Goal: Task Accomplishment & Management: Use online tool/utility

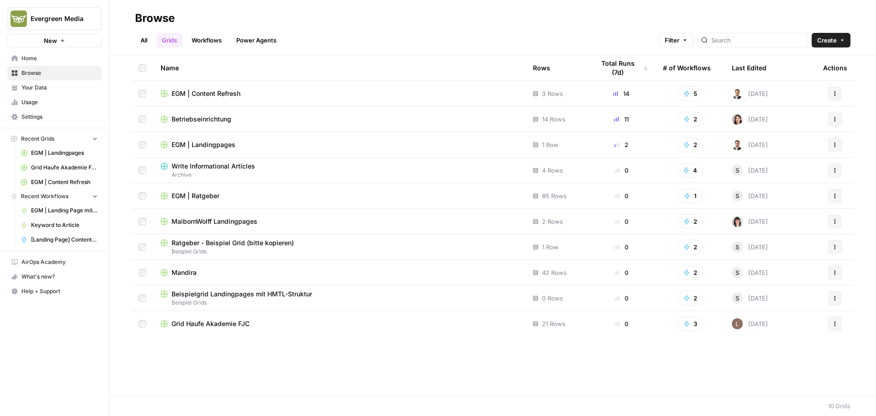
click at [196, 119] on span "Betriebseinrichtung" at bounding box center [202, 119] width 60 height 9
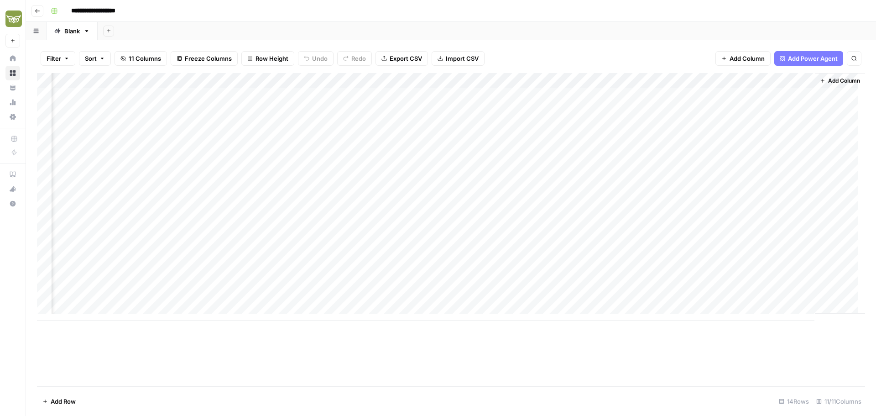
scroll to position [0, 148]
click at [717, 282] on div "Add Column" at bounding box center [451, 196] width 828 height 247
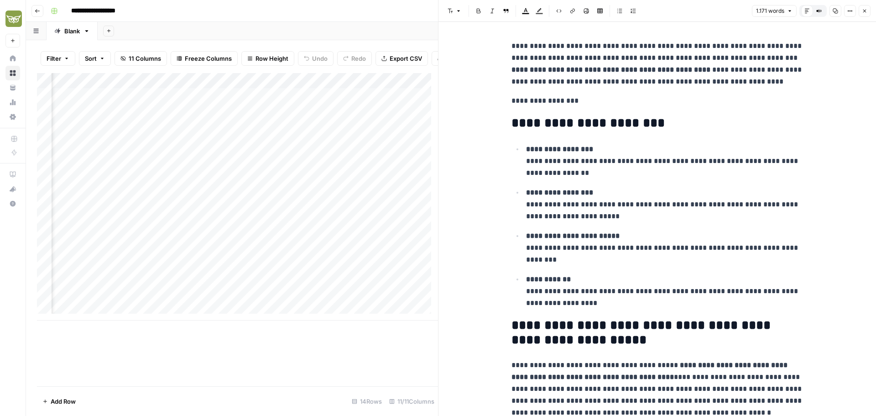
click at [869, 10] on button "Close" at bounding box center [865, 11] width 12 height 12
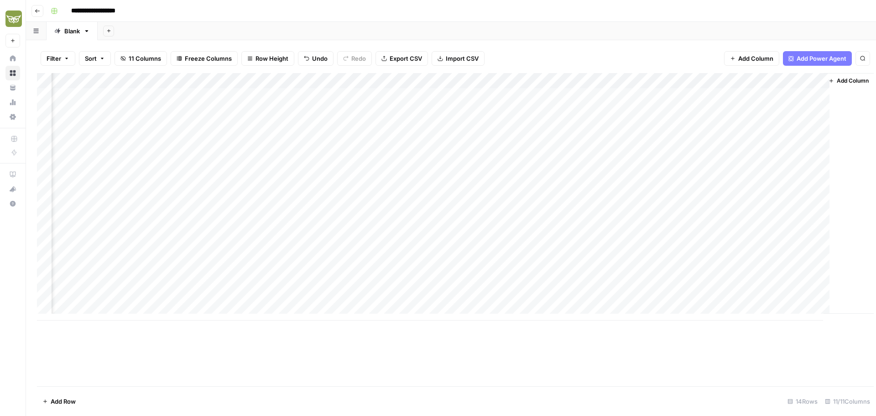
scroll to position [0, 137]
click at [728, 265] on div "Add Column" at bounding box center [451, 196] width 828 height 247
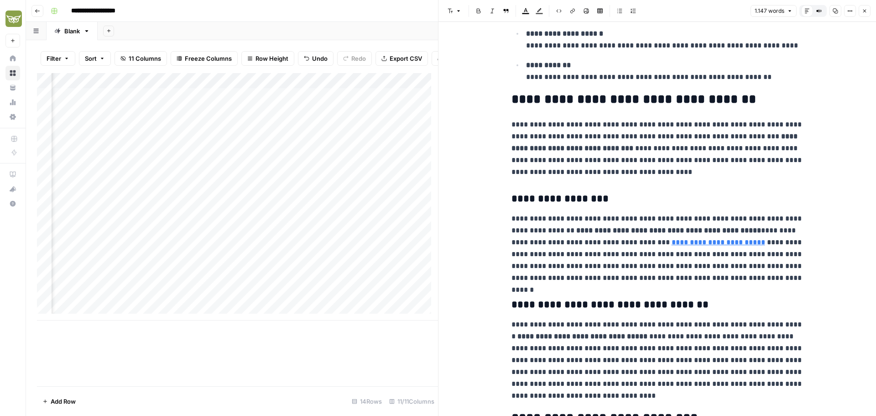
scroll to position [228, 0]
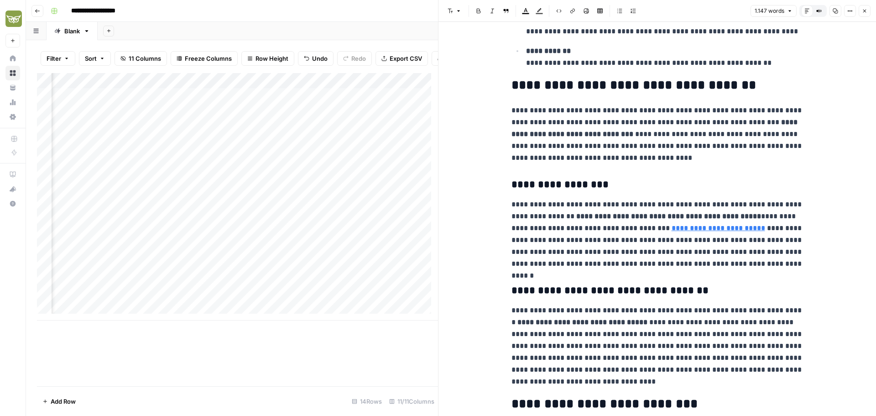
click at [864, 11] on icon "button" at bounding box center [864, 10] width 5 height 5
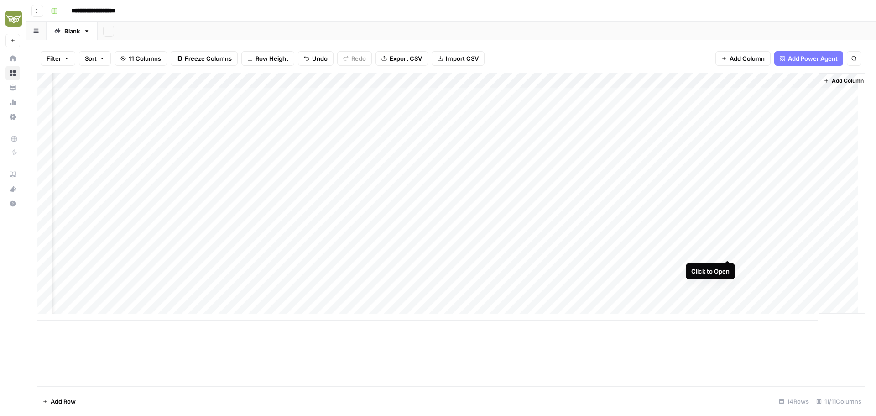
click at [730, 249] on div "Add Column" at bounding box center [451, 196] width 828 height 247
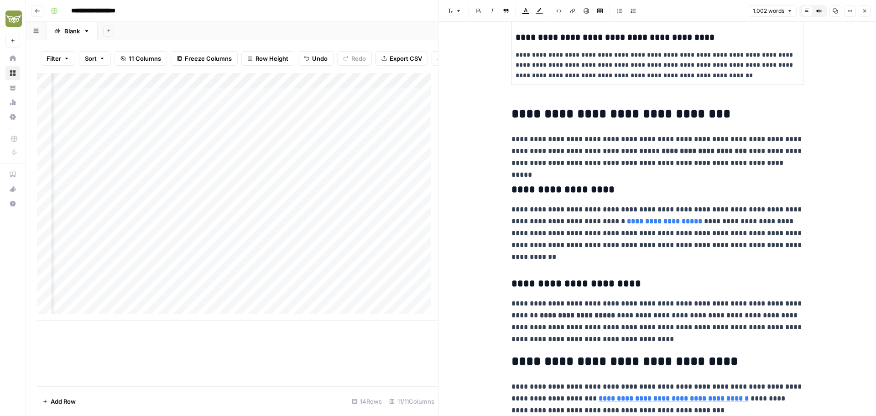
scroll to position [411, 0]
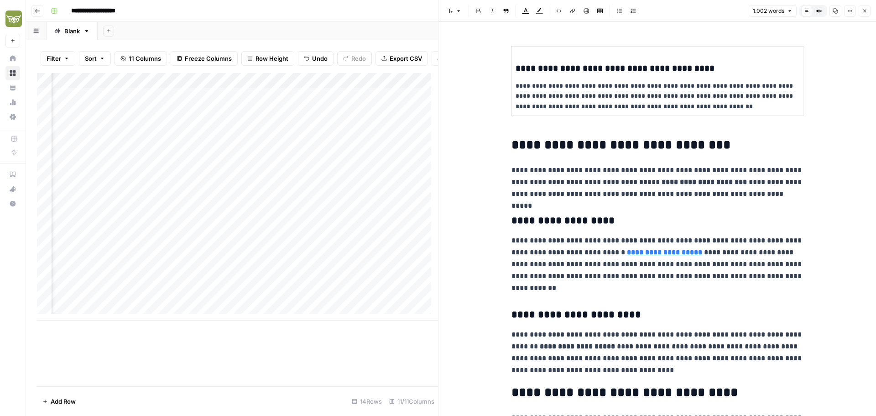
click at [868, 12] on button "Close" at bounding box center [865, 11] width 12 height 12
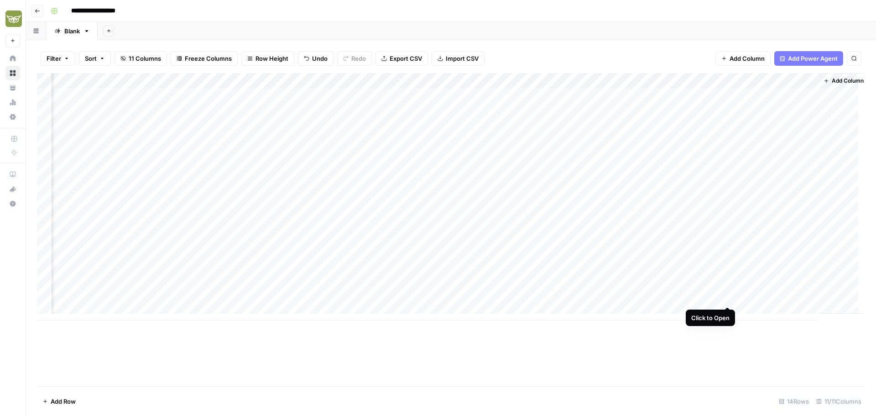
click at [729, 297] on div "Add Column" at bounding box center [451, 196] width 828 height 247
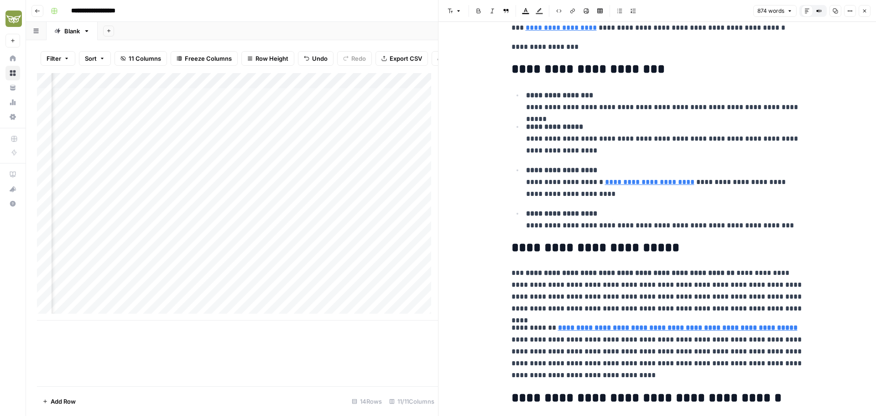
type input "/branchenloesungen"
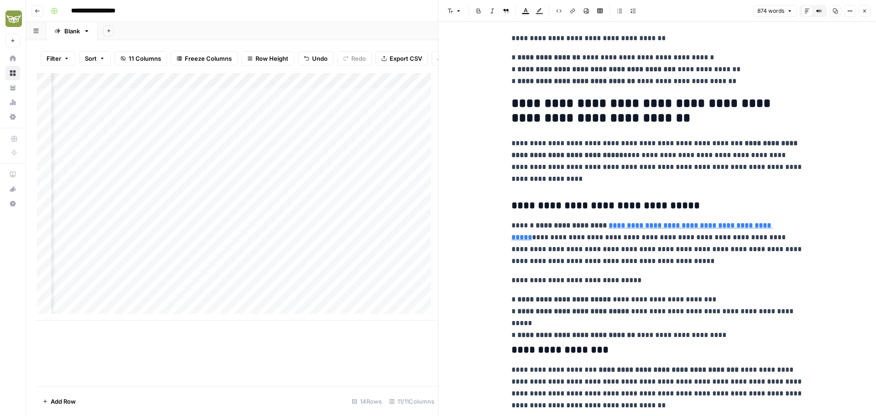
scroll to position [821, 0]
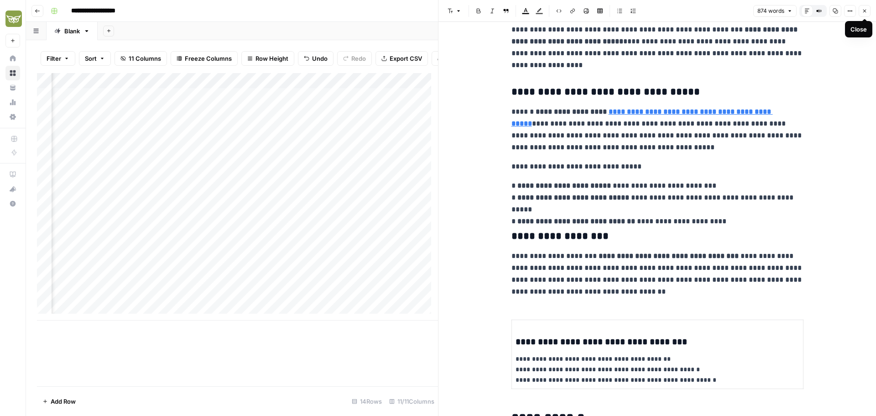
click at [865, 13] on icon "button" at bounding box center [864, 10] width 5 height 5
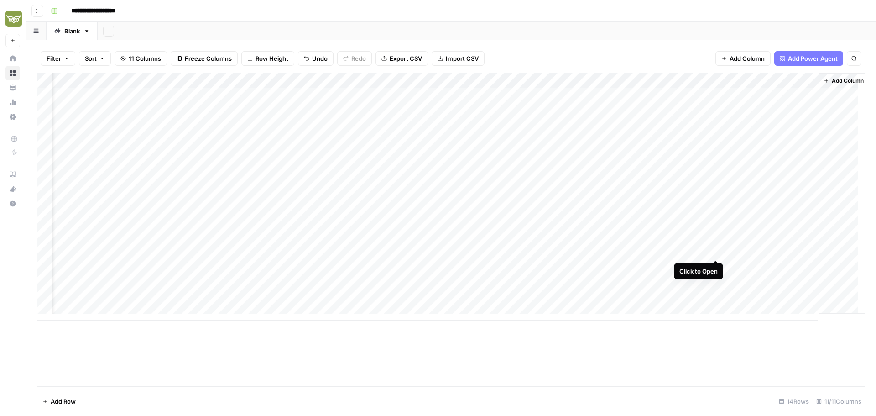
click at [716, 251] on div "Add Column" at bounding box center [451, 196] width 828 height 247
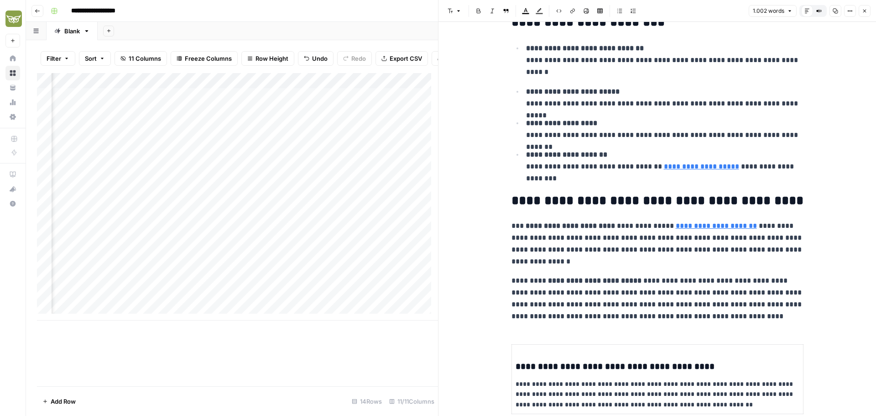
scroll to position [91, 0]
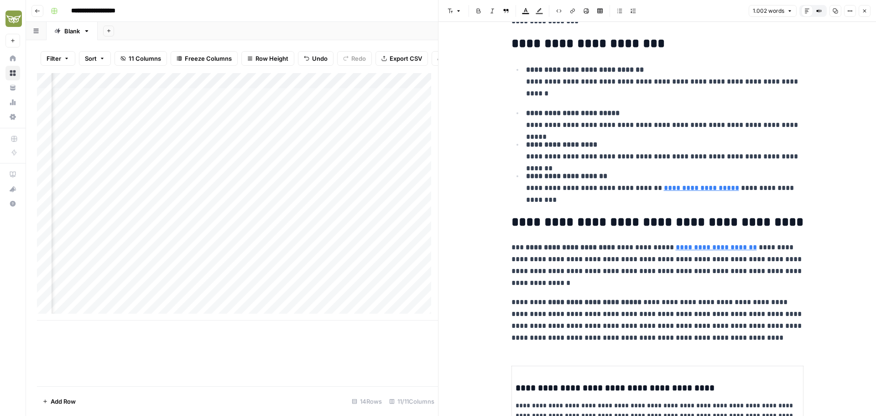
click at [866, 13] on icon "button" at bounding box center [864, 10] width 5 height 5
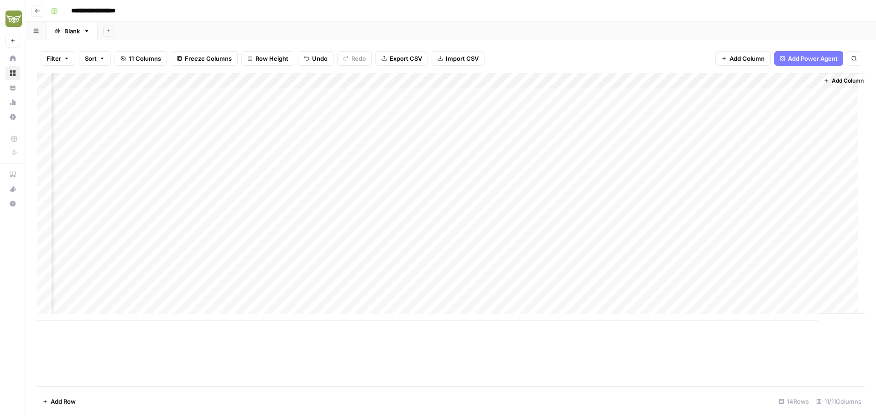
click at [658, 361] on div "Add Column" at bounding box center [451, 229] width 828 height 313
